Goal: Answer question/provide support: Share knowledge or assist other users

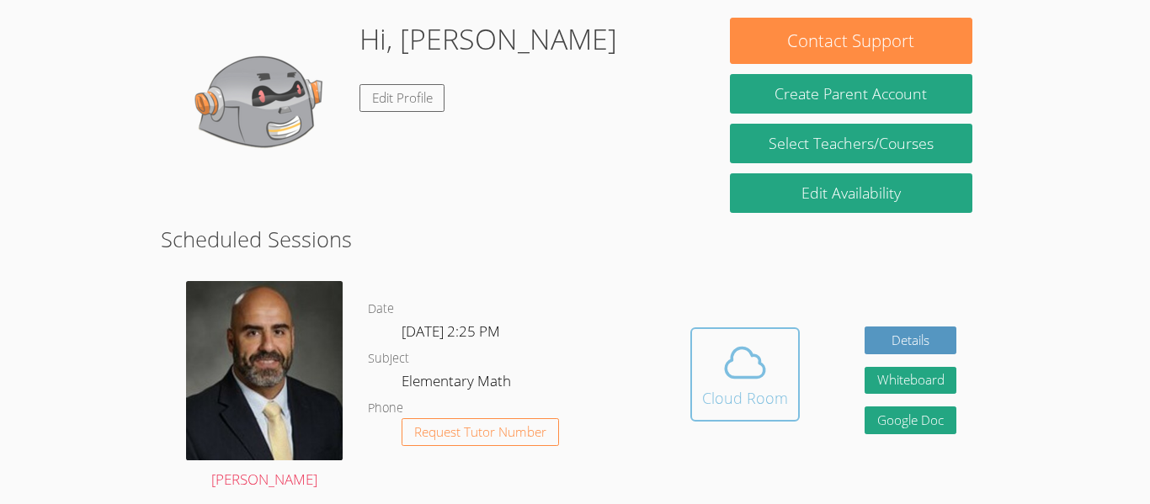
scroll to position [197, 0]
click at [724, 378] on icon at bounding box center [744, 362] width 47 height 47
click at [730, 386] on div "Cloud Room" at bounding box center [745, 398] width 86 height 24
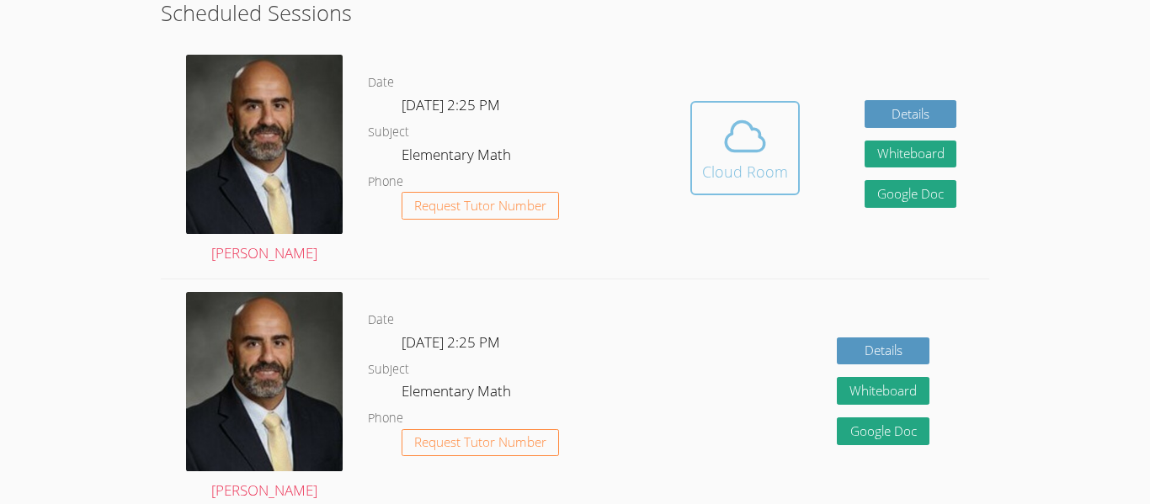
scroll to position [473, 0]
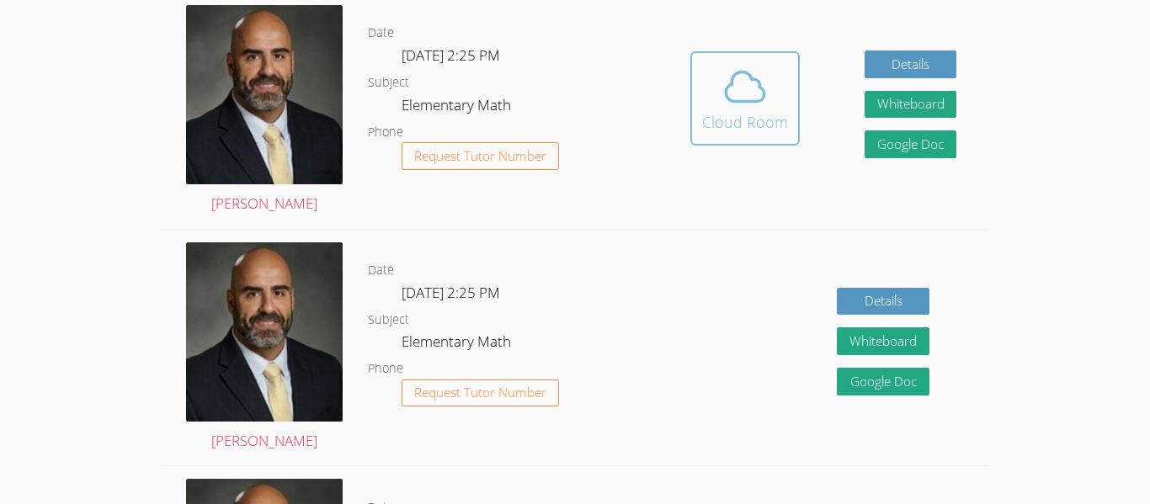
click at [780, 138] on button "Cloud Room" at bounding box center [744, 98] width 109 height 94
click at [743, 90] on icon at bounding box center [744, 86] width 47 height 47
click at [727, 76] on icon at bounding box center [744, 86] width 47 height 47
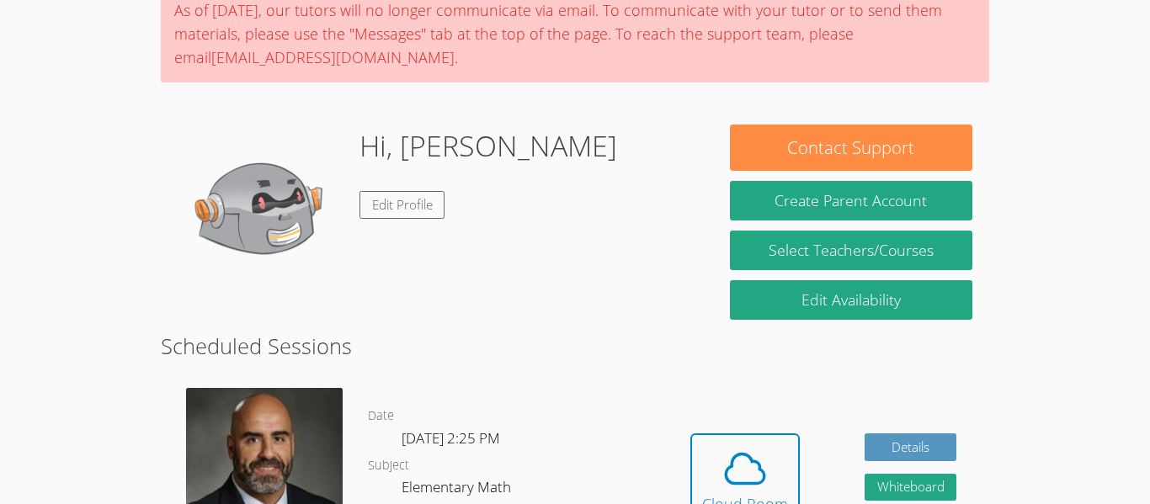
scroll to position [146, 0]
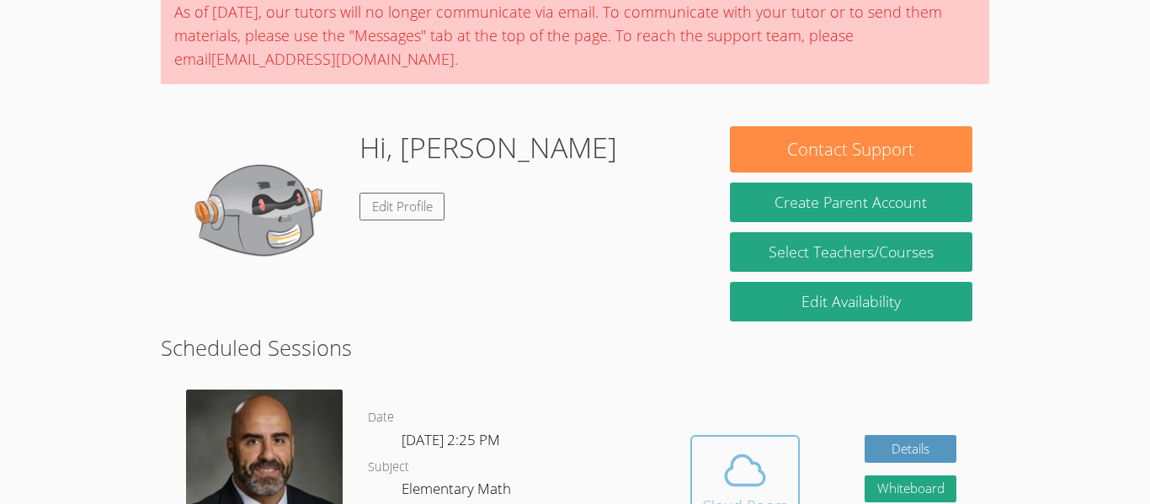
click at [756, 503] on div "Cloud Room" at bounding box center [745, 506] width 86 height 24
click at [743, 486] on icon at bounding box center [745, 470] width 39 height 29
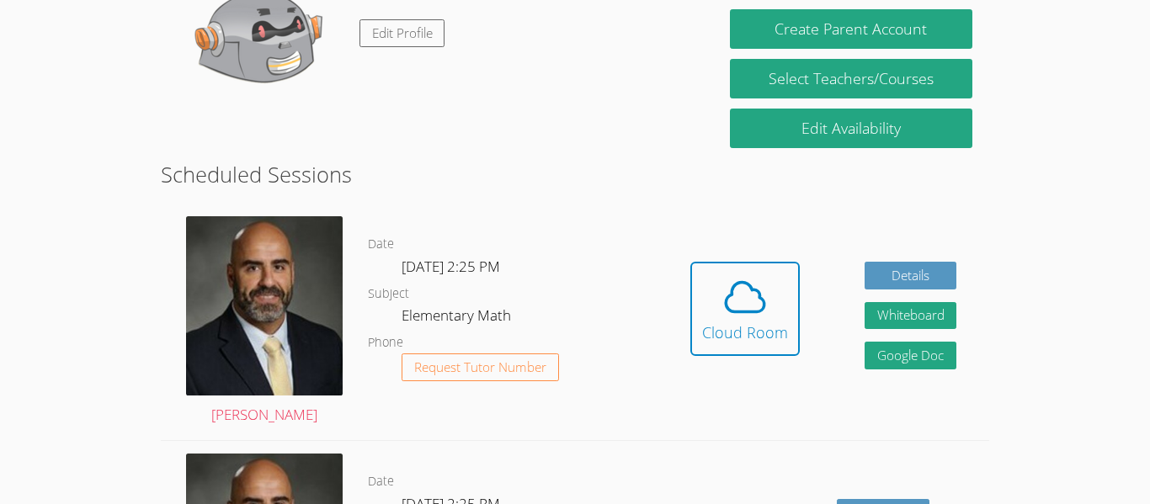
scroll to position [327, 0]
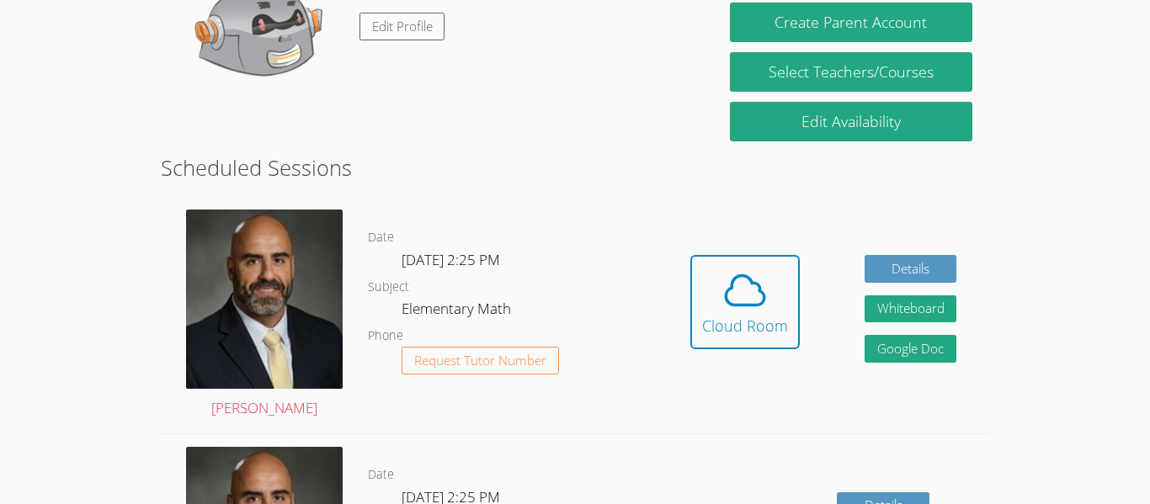
click at [733, 352] on link "Cloud Room" at bounding box center [744, 308] width 109 height 107
click at [727, 305] on icon at bounding box center [745, 290] width 39 height 29
click at [731, 343] on button "Cloud Room" at bounding box center [744, 302] width 109 height 94
click at [761, 327] on div "Cloud Room" at bounding box center [745, 326] width 86 height 24
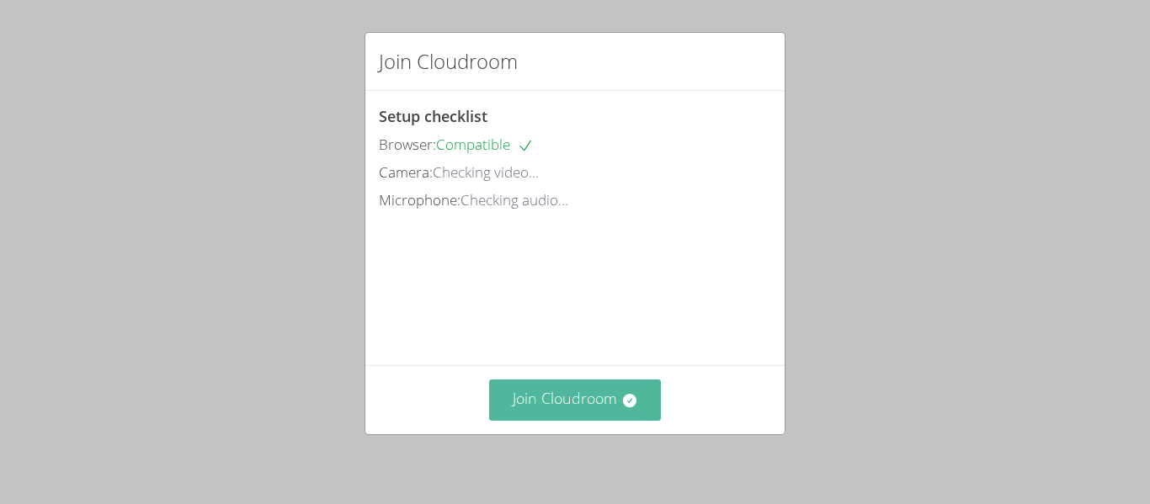
click at [572, 402] on button "Join Cloudroom" at bounding box center [575, 400] width 173 height 41
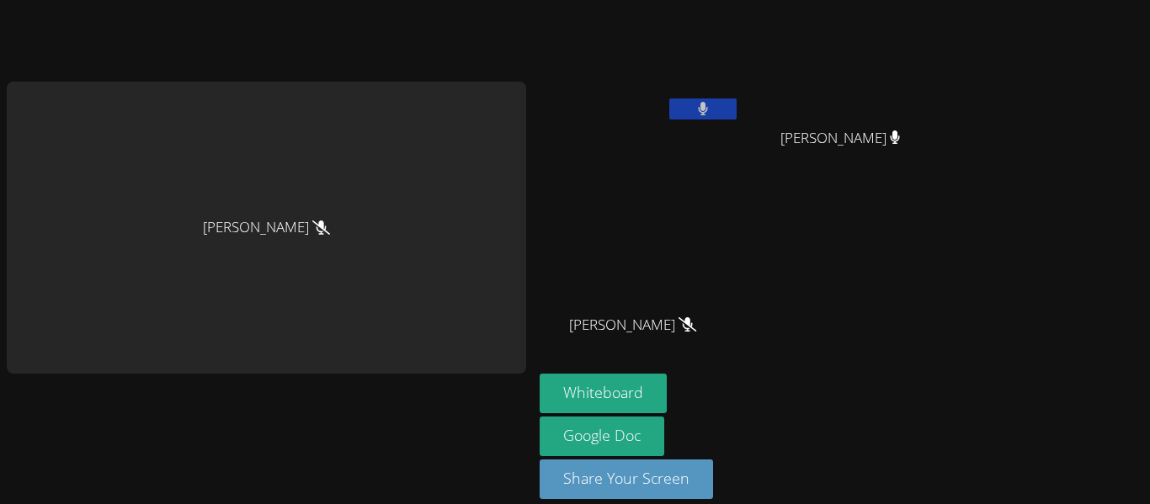
click at [698, 108] on button at bounding box center [702, 108] width 67 height 21
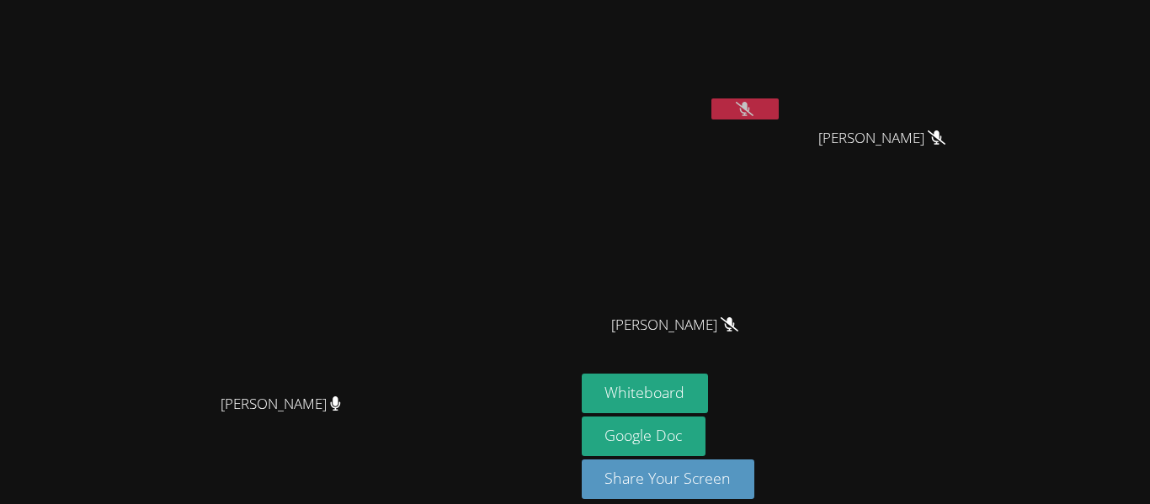
click at [413, 386] on video at bounding box center [287, 228] width 253 height 316
click at [709, 392] on button "Whiteboard" at bounding box center [645, 394] width 127 height 40
click at [753, 105] on icon at bounding box center [745, 109] width 18 height 14
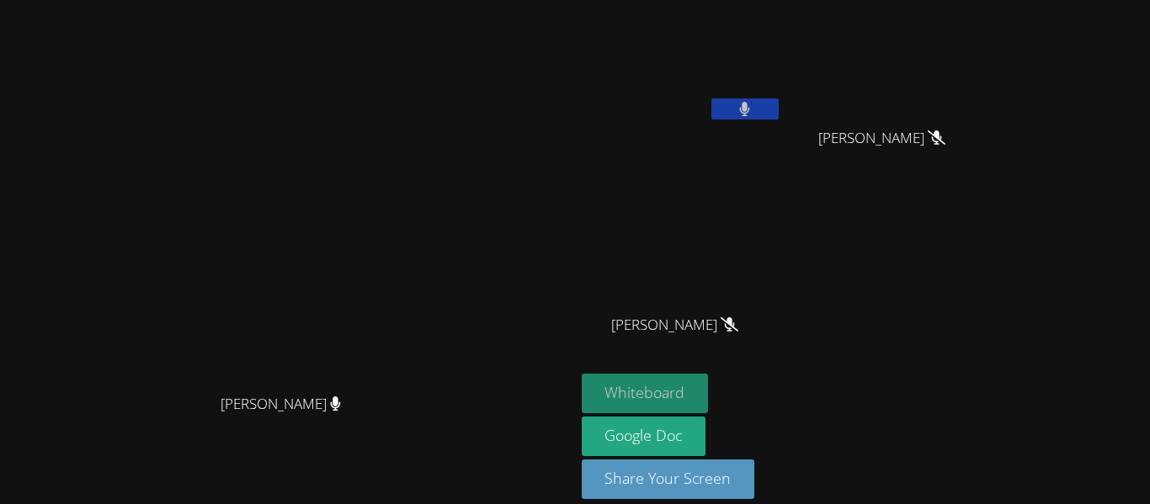
click at [709, 394] on button "Whiteboard" at bounding box center [645, 394] width 127 height 40
click at [709, 395] on button "Whiteboard" at bounding box center [645, 394] width 127 height 40
click at [709, 385] on button "Whiteboard" at bounding box center [645, 394] width 127 height 40
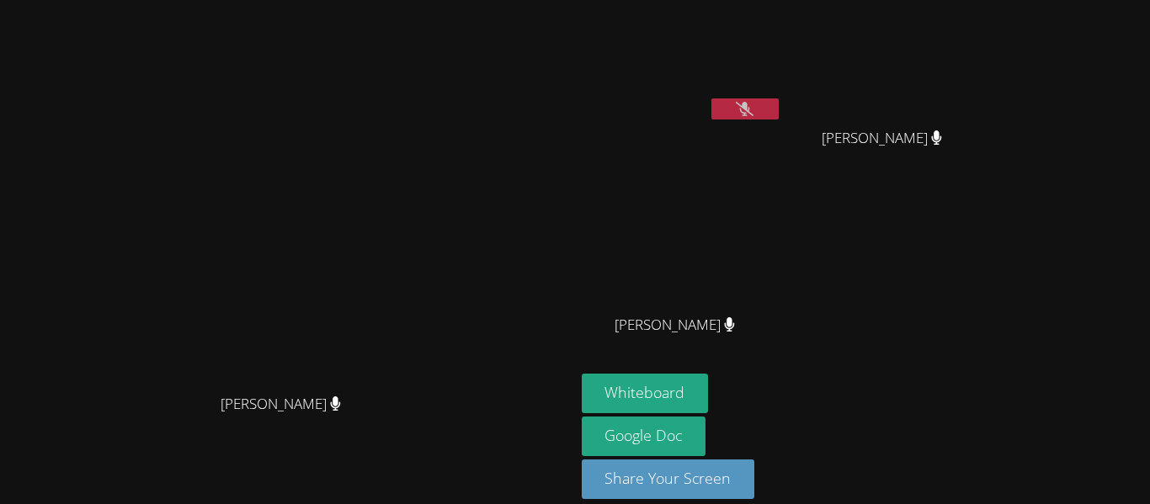
click at [779, 99] on button at bounding box center [744, 108] width 67 height 21
click at [779, 100] on button at bounding box center [744, 108] width 67 height 21
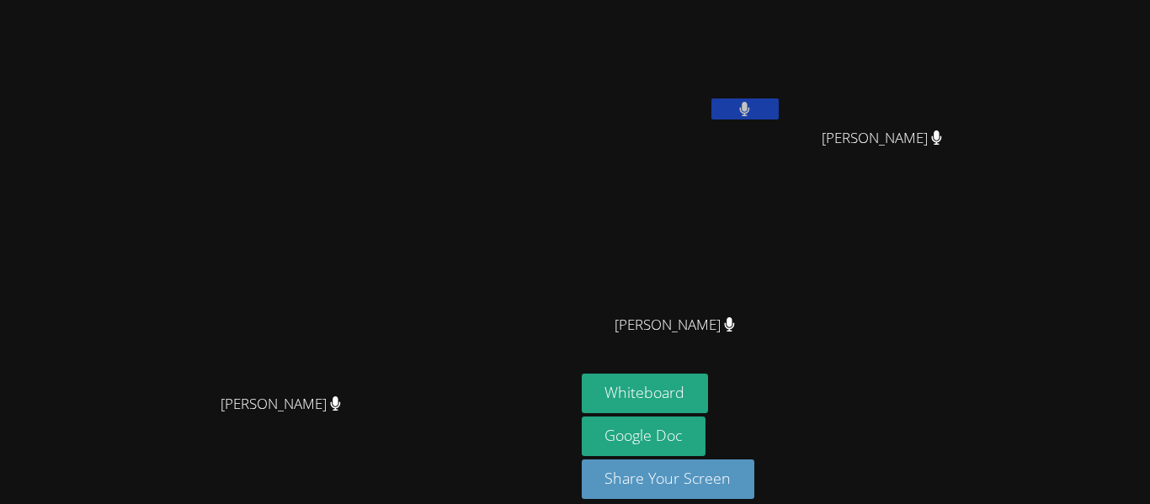
click at [779, 100] on button at bounding box center [744, 108] width 67 height 21
click at [779, 101] on button at bounding box center [744, 108] width 67 height 21
click at [753, 109] on icon at bounding box center [745, 109] width 18 height 14
click at [779, 105] on button at bounding box center [744, 108] width 67 height 21
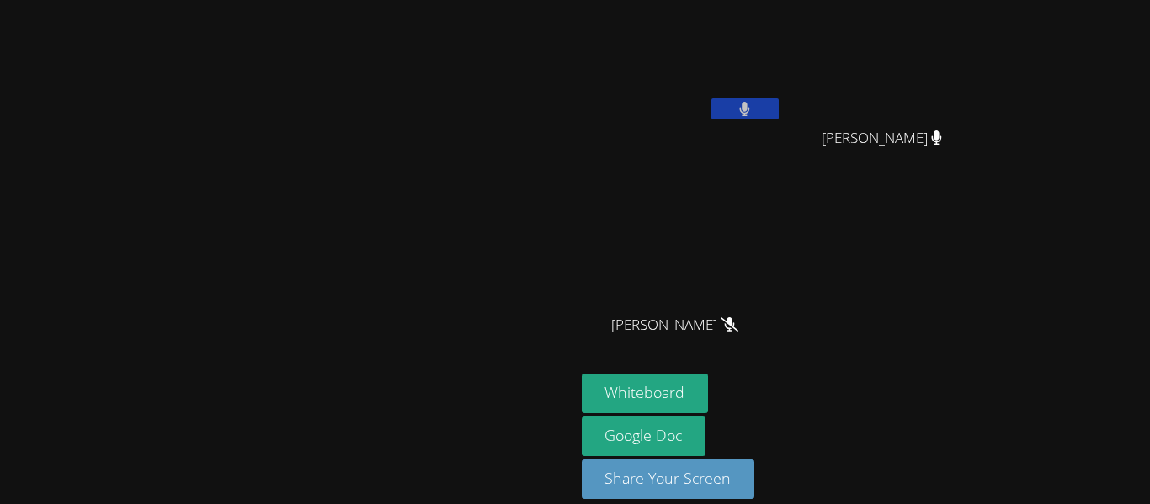
click at [779, 105] on button at bounding box center [744, 108] width 67 height 21
click at [753, 104] on icon at bounding box center [745, 109] width 18 height 14
click at [750, 104] on icon at bounding box center [744, 109] width 11 height 14
click at [779, 100] on button at bounding box center [744, 108] width 67 height 21
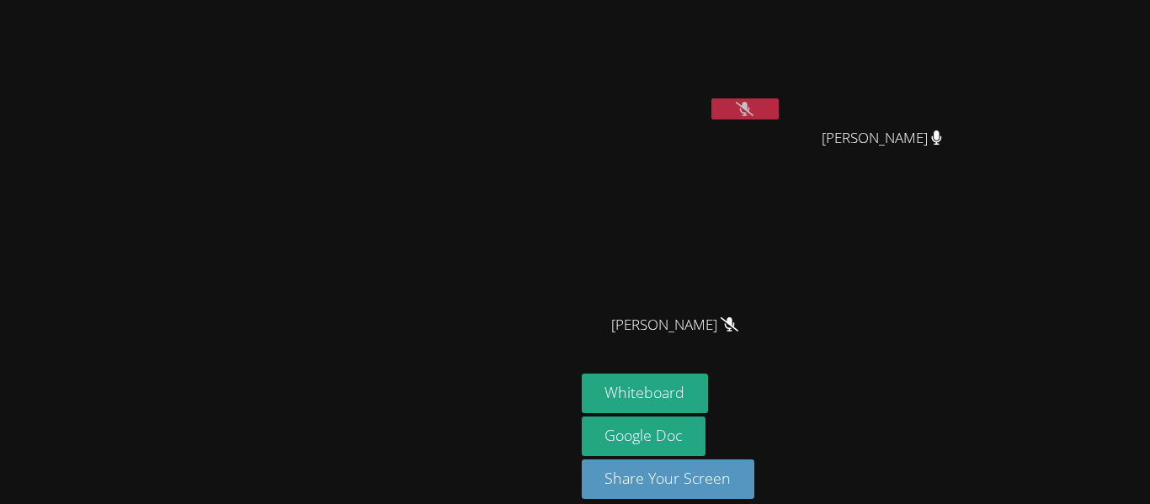
click at [779, 98] on button at bounding box center [744, 108] width 67 height 21
click at [779, 101] on button at bounding box center [744, 108] width 67 height 21
click at [779, 119] on button at bounding box center [744, 108] width 67 height 21
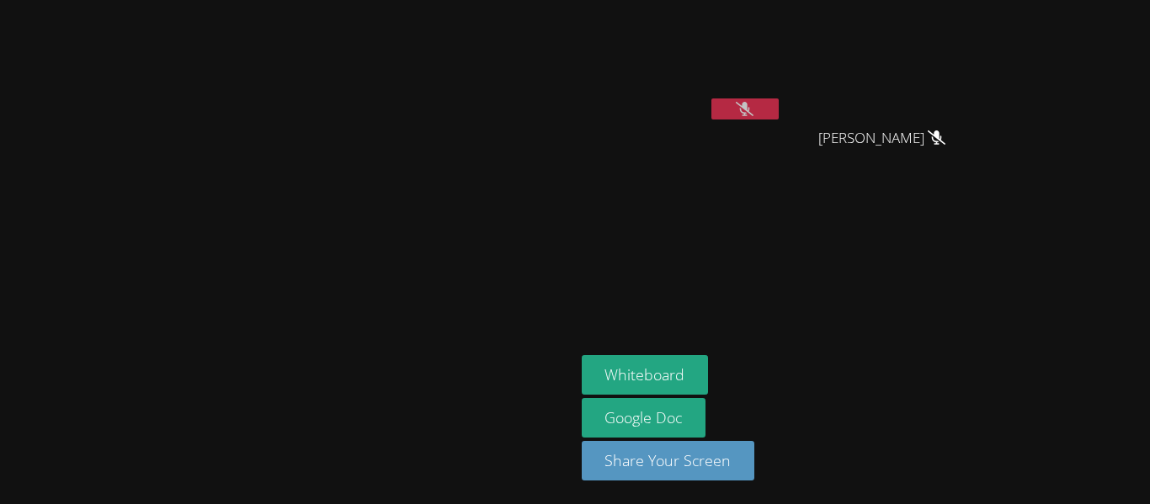
click at [779, 109] on button at bounding box center [744, 108] width 67 height 21
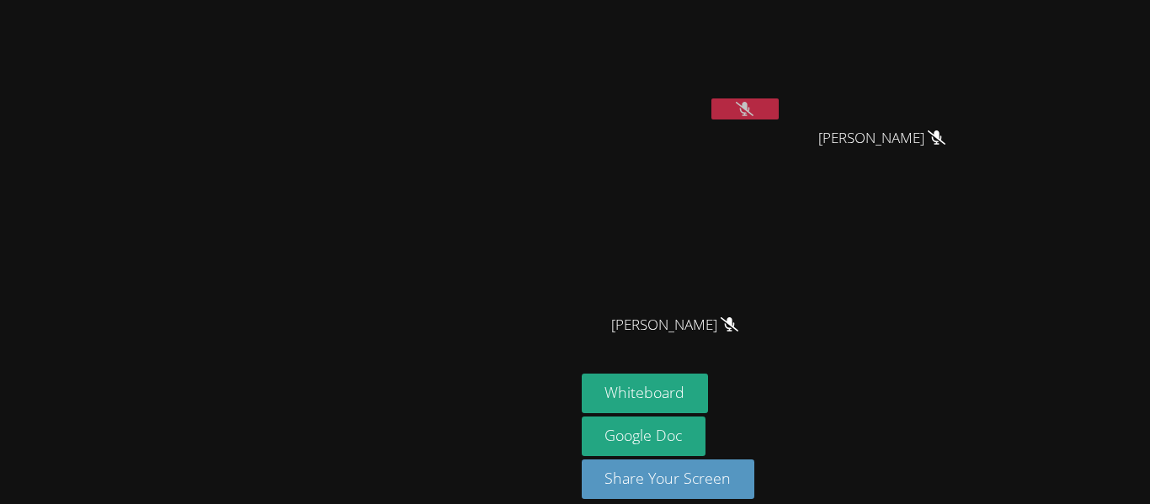
click at [753, 109] on icon at bounding box center [745, 109] width 18 height 14
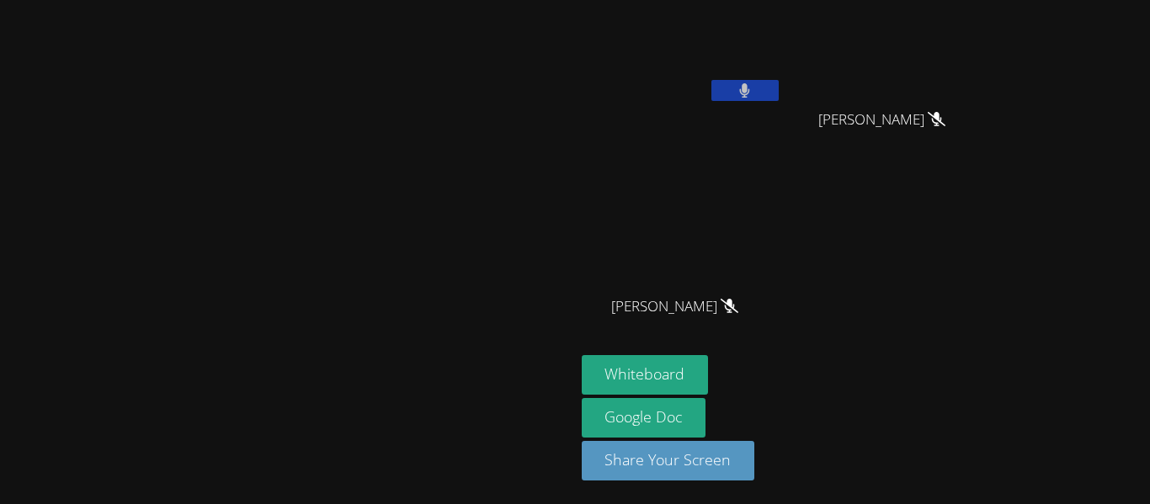
click at [779, 90] on button at bounding box center [744, 90] width 67 height 21
click at [779, 95] on button at bounding box center [744, 90] width 67 height 21
click at [750, 84] on icon at bounding box center [745, 90] width 10 height 14
click at [753, 84] on icon at bounding box center [745, 90] width 18 height 14
click at [750, 84] on icon at bounding box center [745, 90] width 10 height 14
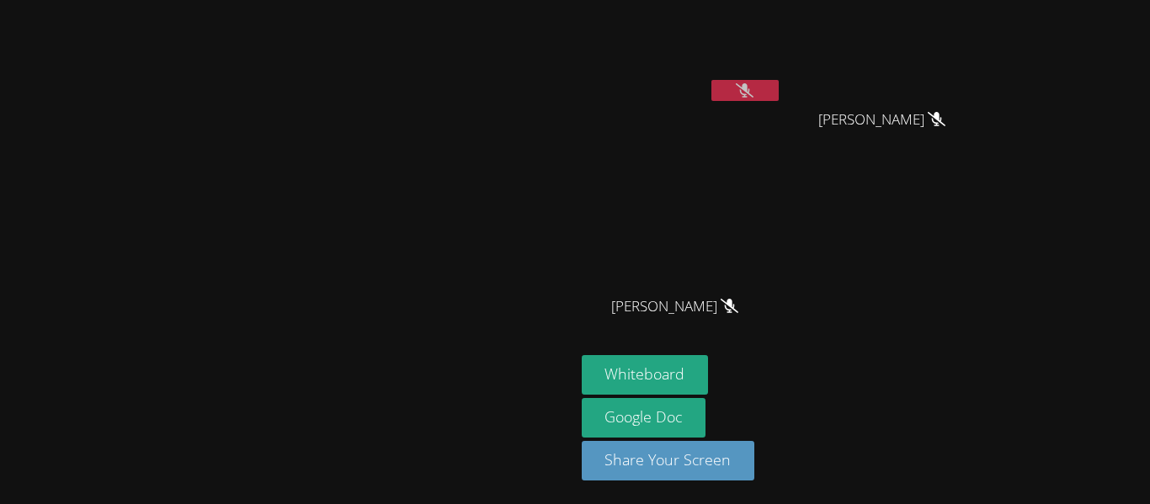
click at [779, 89] on button at bounding box center [744, 90] width 67 height 21
click at [779, 87] on button at bounding box center [744, 90] width 67 height 21
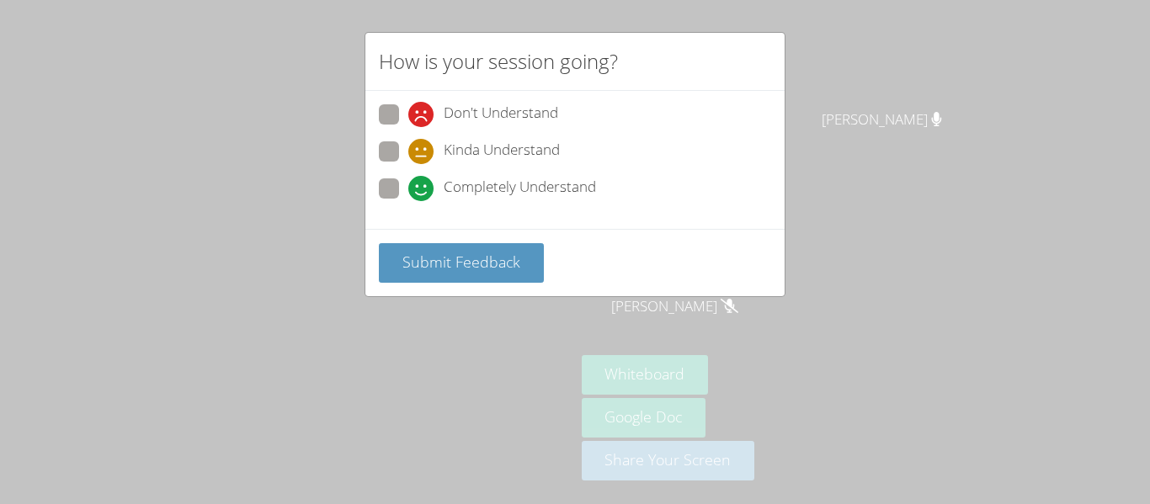
click at [408, 201] on span at bounding box center [408, 201] width 0 height 0
click at [408, 178] on input "Completely Understand" at bounding box center [415, 185] width 14 height 14
radio input "true"
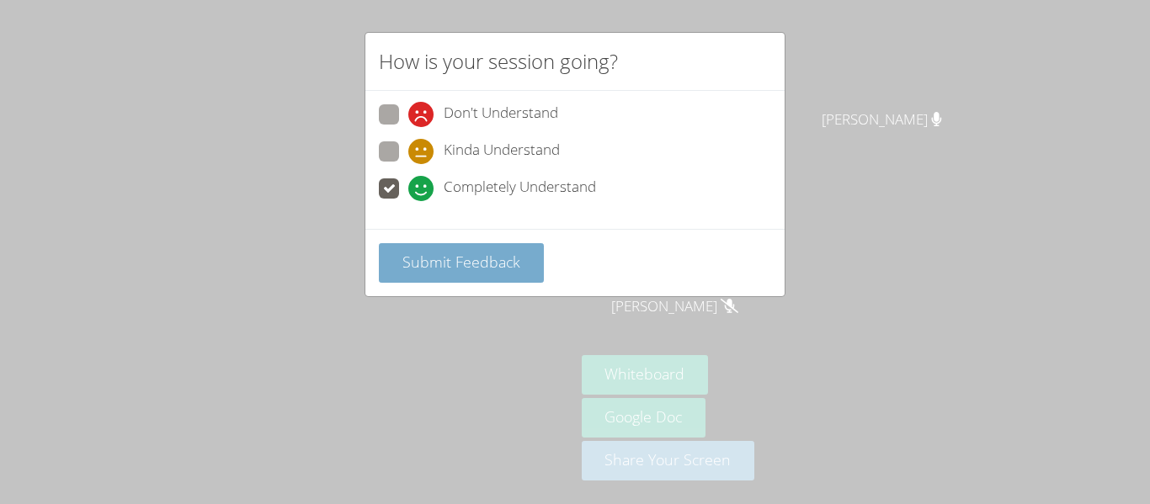
click at [476, 268] on span "Submit Feedback" at bounding box center [461, 262] width 118 height 20
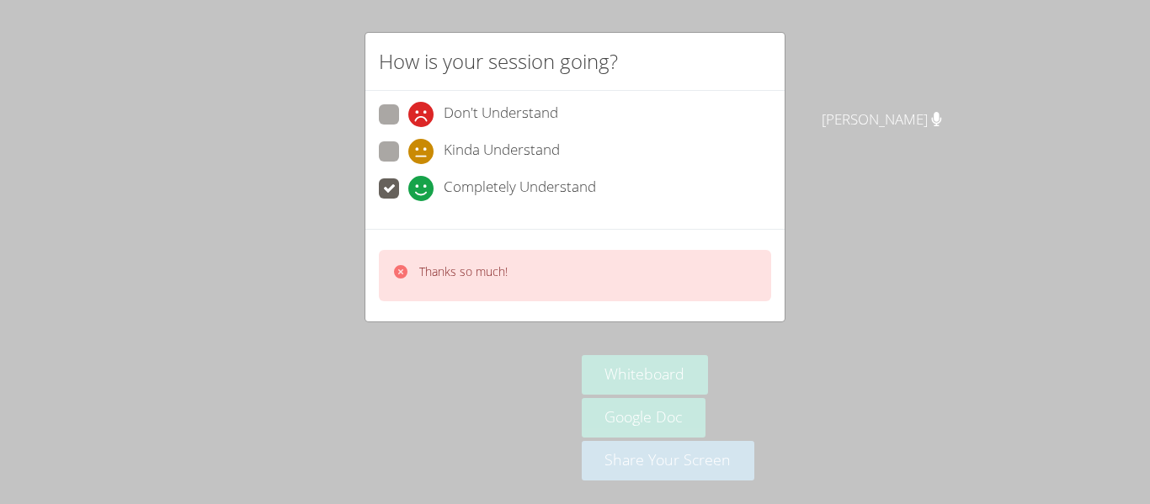
click at [817, 102] on div "How is your session going? Don't Understand Kinda Understand Completely Underst…" at bounding box center [575, 252] width 1150 height 504
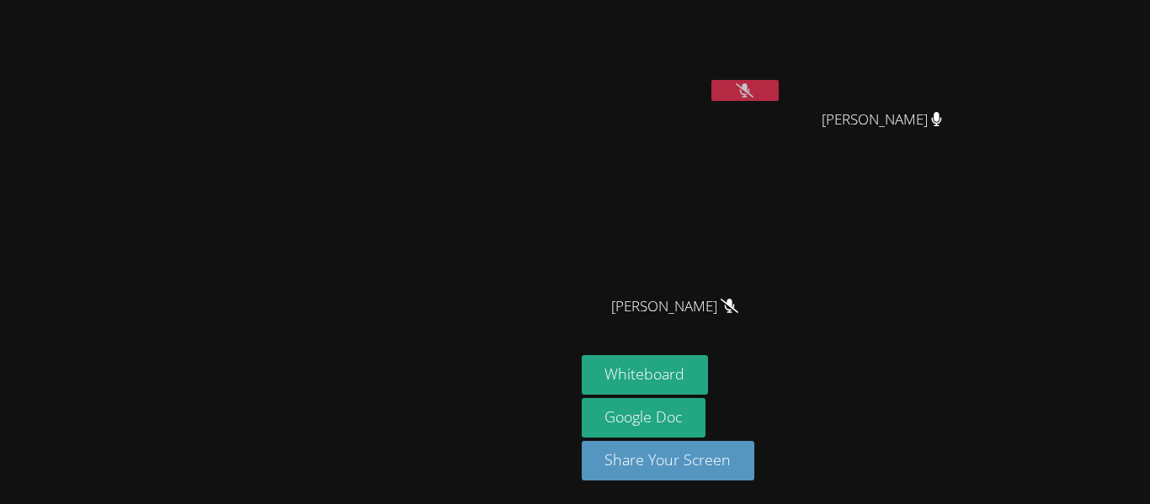
click at [413, 109] on video at bounding box center [287, 209] width 253 height 316
click at [779, 90] on button at bounding box center [744, 90] width 67 height 21
click at [779, 91] on button at bounding box center [744, 90] width 67 height 21
click at [753, 89] on icon at bounding box center [745, 90] width 18 height 14
click at [779, 80] on button at bounding box center [744, 90] width 67 height 21
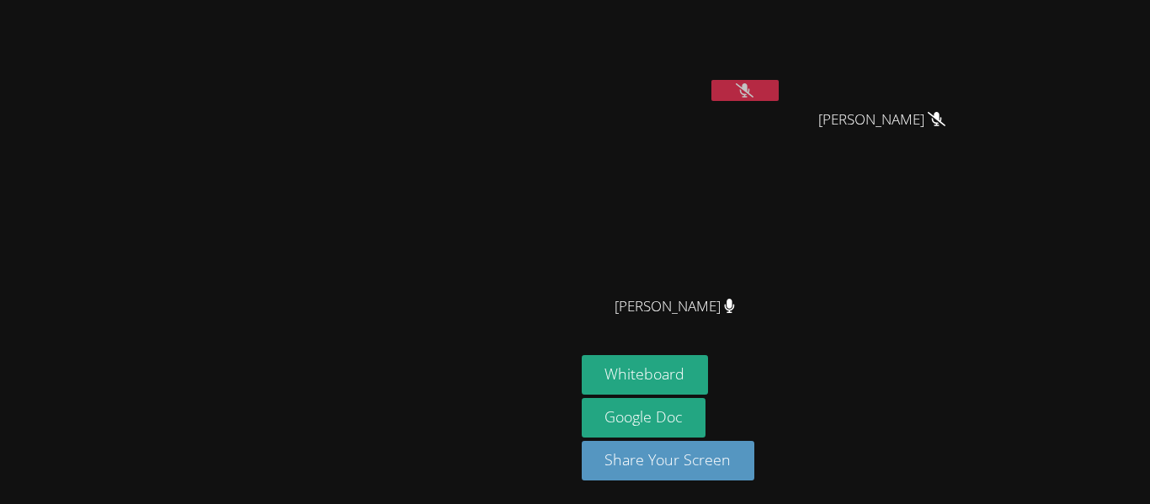
click at [568, 3] on div "[PERSON_NAME]" at bounding box center [288, 242] width 562 height 509
click at [753, 89] on icon at bounding box center [745, 90] width 18 height 14
click at [750, 89] on icon at bounding box center [745, 90] width 10 height 14
click at [753, 85] on icon at bounding box center [745, 90] width 18 height 14
click at [750, 85] on icon at bounding box center [745, 90] width 10 height 14
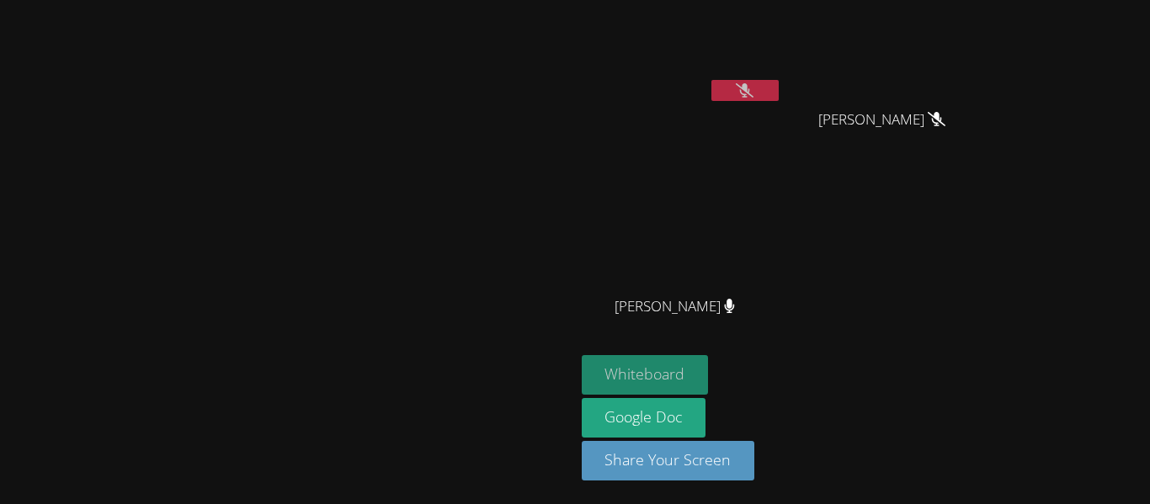
click at [709, 381] on button "Whiteboard" at bounding box center [645, 375] width 127 height 40
